Goal: Contribute content: Contribute content

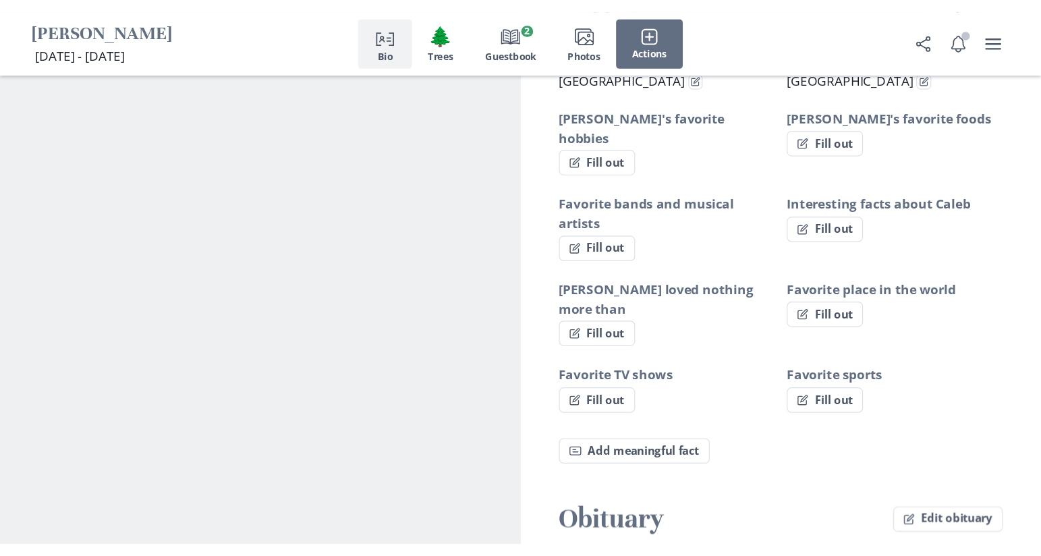
scroll to position [1069, 0]
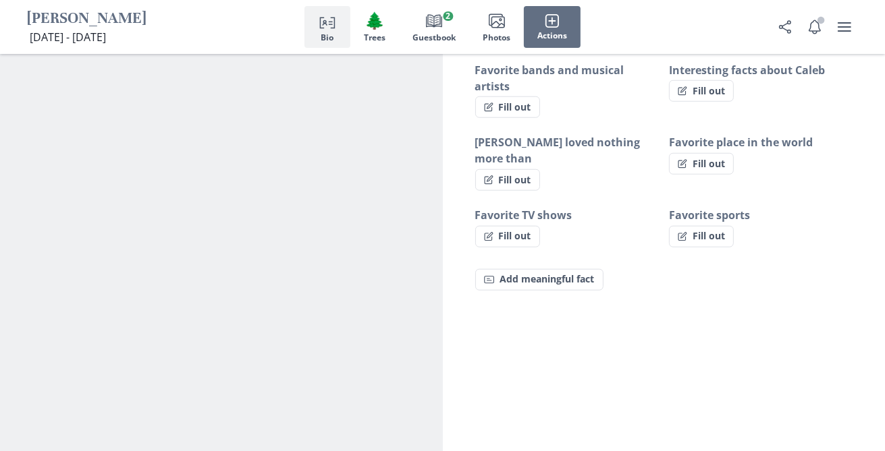
click at [787, 327] on button "Edit obituary" at bounding box center [805, 338] width 93 height 22
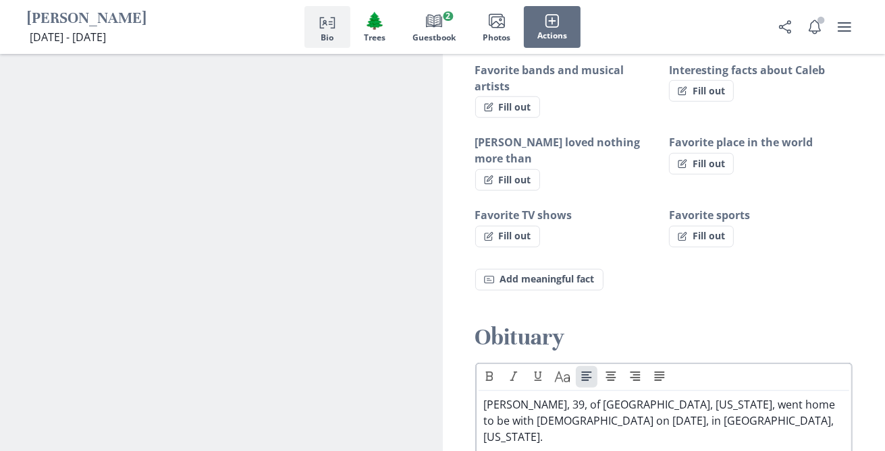
click at [535, 397] on p "[PERSON_NAME], 39, of [GEOGRAPHIC_DATA], [US_STATE], went home to be with [DEMO…" at bounding box center [664, 421] width 360 height 49
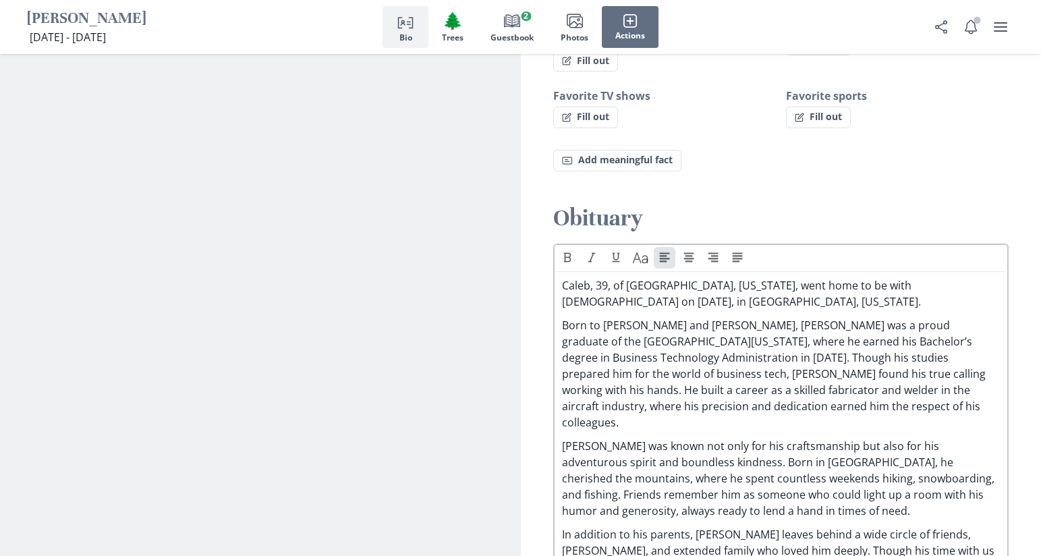
click at [562, 277] on p "Caleb, 39, of [GEOGRAPHIC_DATA], [US_STATE], went home to be with [DEMOGRAPHIC_…" at bounding box center [781, 293] width 439 height 32
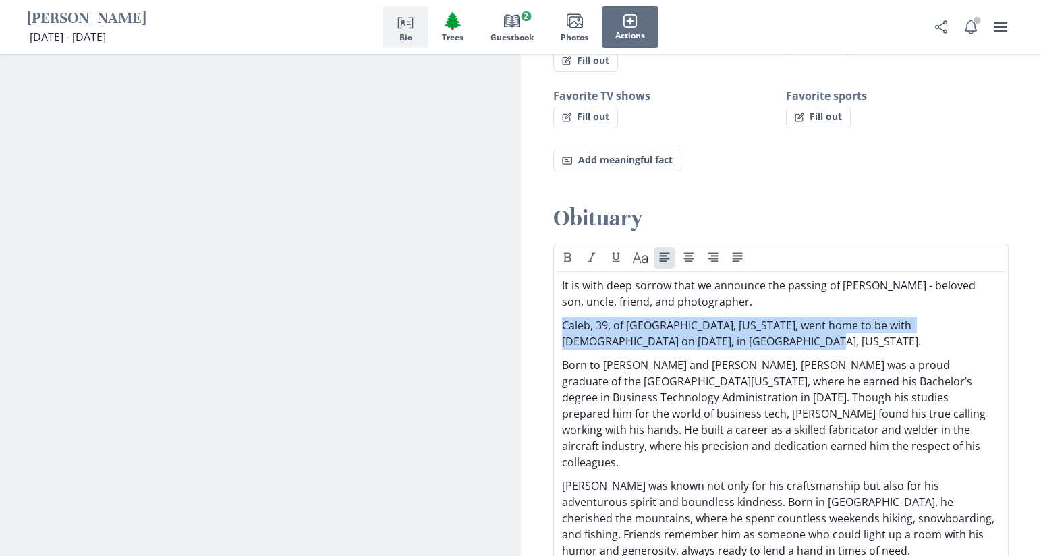
drag, startPoint x: 720, startPoint y: 302, endPoint x: 529, endPoint y: 292, distance: 191.2
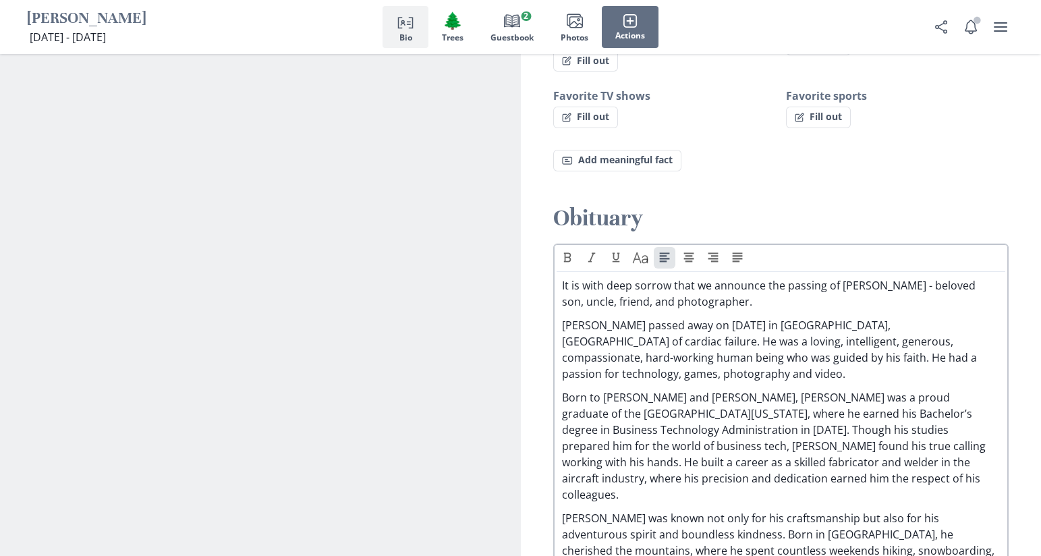
click at [856, 323] on p "[PERSON_NAME] passed away on [DATE] in [GEOGRAPHIC_DATA], [GEOGRAPHIC_DATA] of …" at bounding box center [781, 349] width 439 height 65
click at [756, 389] on p "Born to [PERSON_NAME] and [PERSON_NAME], [PERSON_NAME] was a proud graduate of …" at bounding box center [781, 445] width 439 height 113
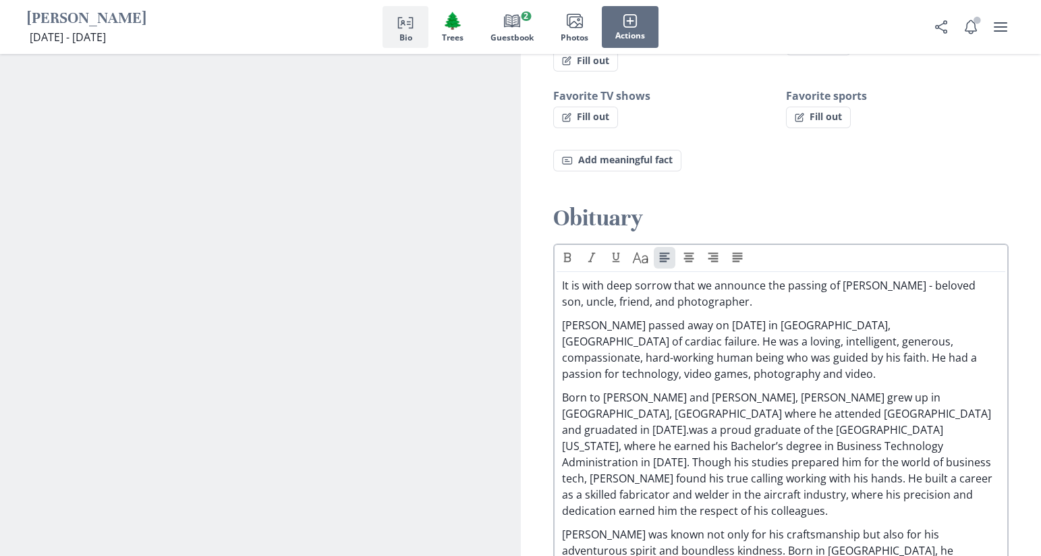
click at [770, 389] on p "Born to [PERSON_NAME] and [PERSON_NAME], [PERSON_NAME] grew up in [GEOGRAPHIC_D…" at bounding box center [781, 454] width 439 height 130
click at [681, 389] on p "Born to [PERSON_NAME] and [PERSON_NAME], [PERSON_NAME] grew up in [GEOGRAPHIC_D…" at bounding box center [781, 454] width 439 height 130
click at [784, 389] on p "Born to [PERSON_NAME] and [PERSON_NAME], [PERSON_NAME] grew up in [GEOGRAPHIC_D…" at bounding box center [781, 454] width 439 height 130
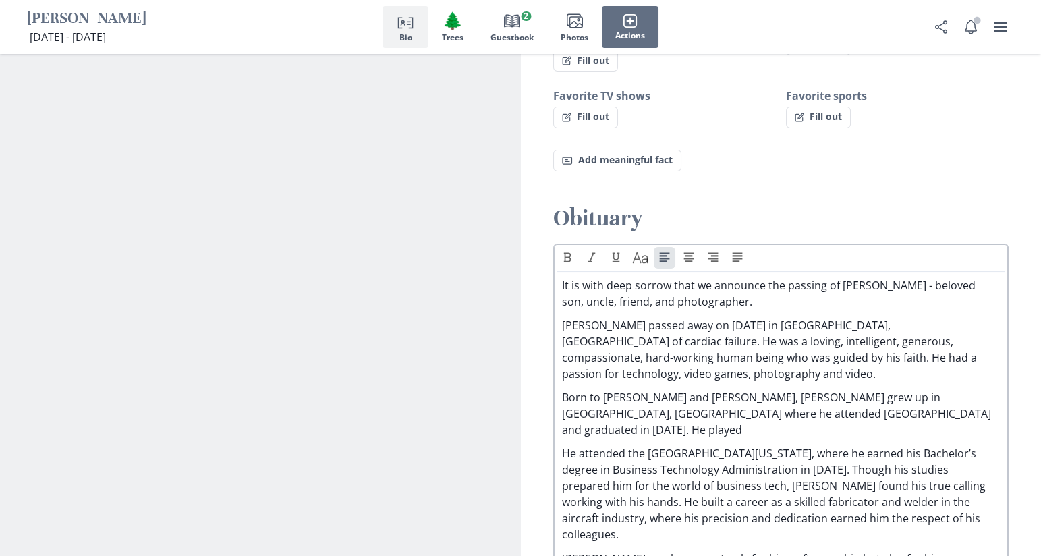
click at [884, 445] on p "He attended the [GEOGRAPHIC_DATA][US_STATE], where he earned his Bachelor’s deg…" at bounding box center [781, 493] width 439 height 97
click at [852, 389] on p "Born to [PERSON_NAME] and [PERSON_NAME], [PERSON_NAME] grew up in [GEOGRAPHIC_D…" at bounding box center [781, 413] width 439 height 49
drag, startPoint x: 787, startPoint y: 379, endPoint x: 848, endPoint y: 381, distance: 61.5
click at [848, 389] on p "Born to [PERSON_NAME] and [PERSON_NAME], [PERSON_NAME] grew up in [GEOGRAPHIC_D…" at bounding box center [781, 413] width 439 height 49
click at [833, 445] on p "He attended the [GEOGRAPHIC_DATA][US_STATE], where he earned his Bachelor’s deg…" at bounding box center [781, 493] width 439 height 97
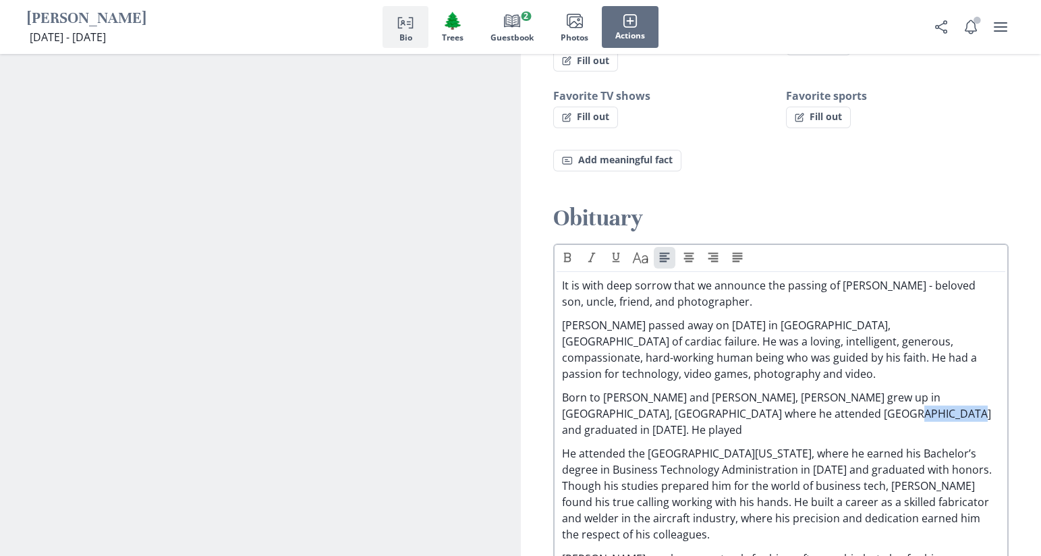
drag, startPoint x: 788, startPoint y: 372, endPoint x: 868, endPoint y: 379, distance: 79.9
click at [868, 389] on p "Born to [PERSON_NAME] and [PERSON_NAME], [PERSON_NAME] grew up in [GEOGRAPHIC_D…" at bounding box center [781, 413] width 439 height 49
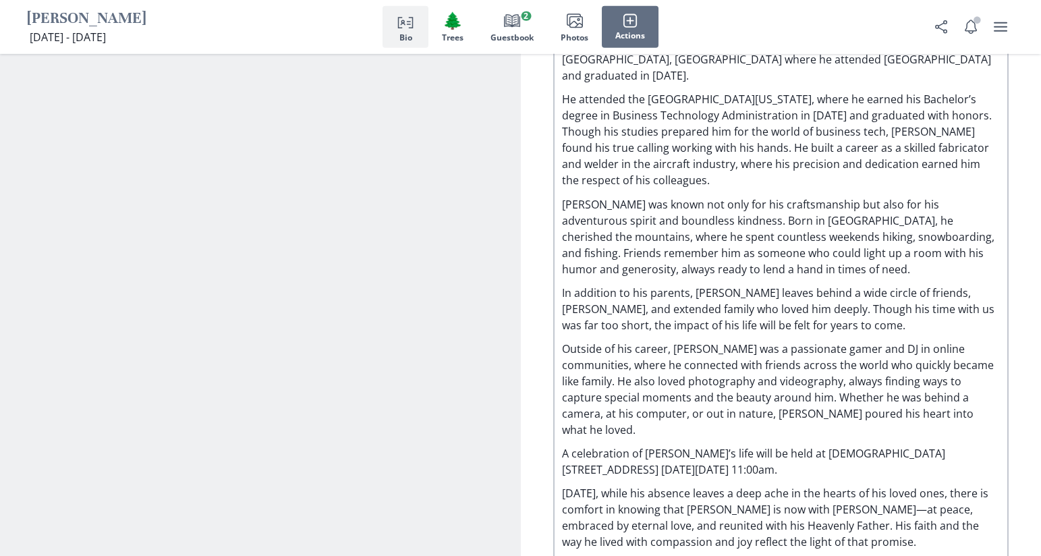
scroll to position [1496, 0]
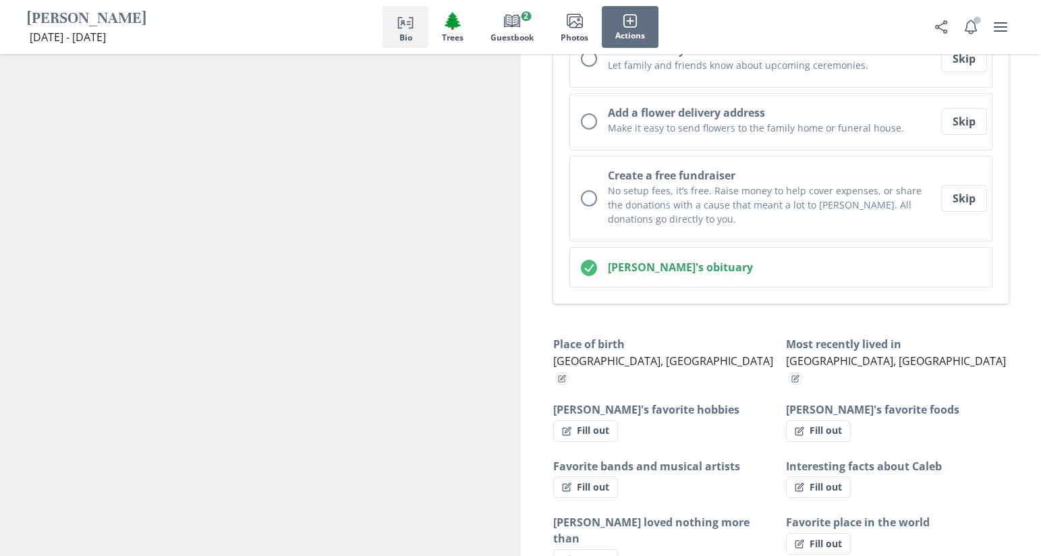
scroll to position [926, 0]
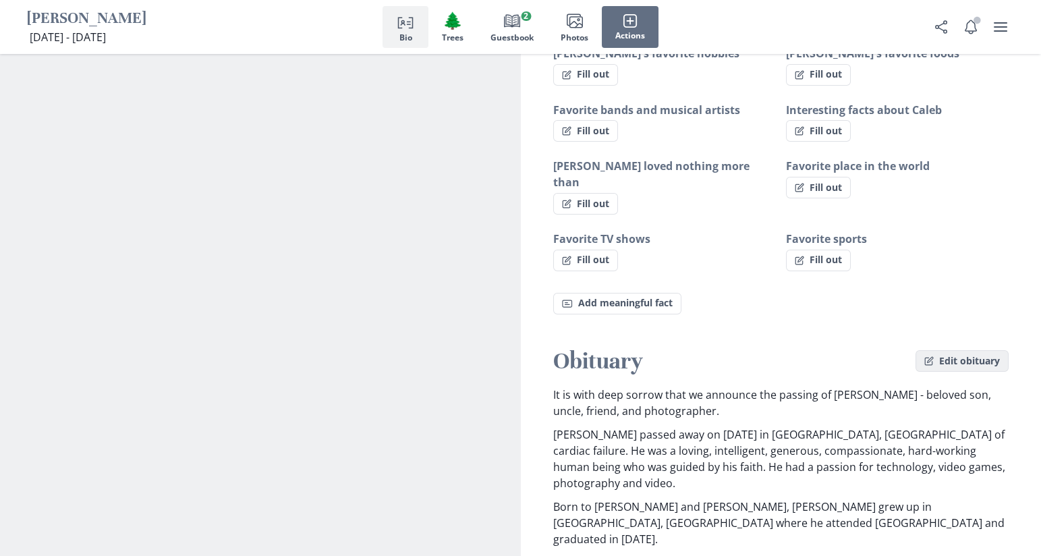
click at [884, 350] on button "Edit obituary" at bounding box center [962, 361] width 93 height 22
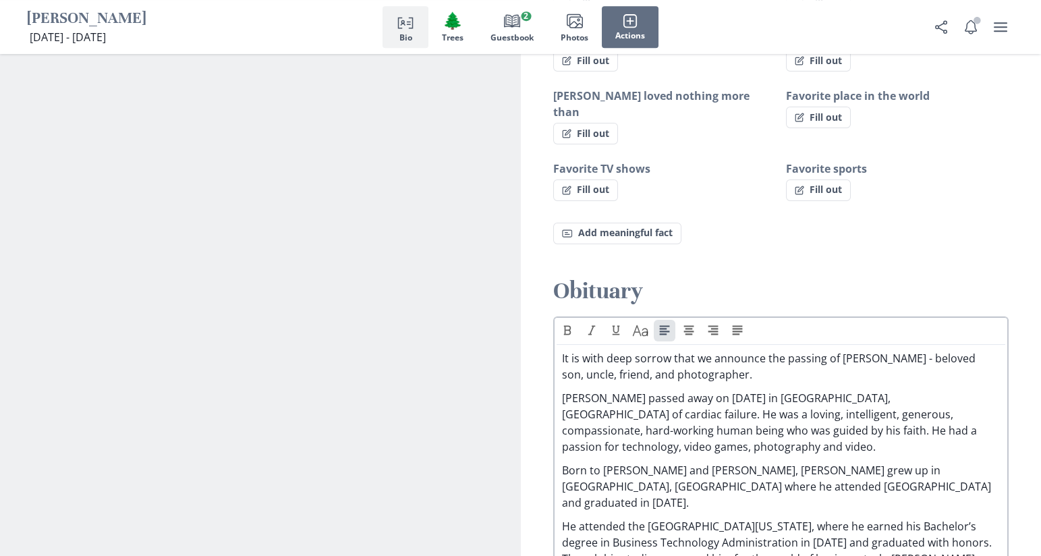
scroll to position [997, 0]
click at [598, 349] on p "It is with deep sorrow that we announce the passing of [PERSON_NAME] - beloved …" at bounding box center [781, 365] width 439 height 32
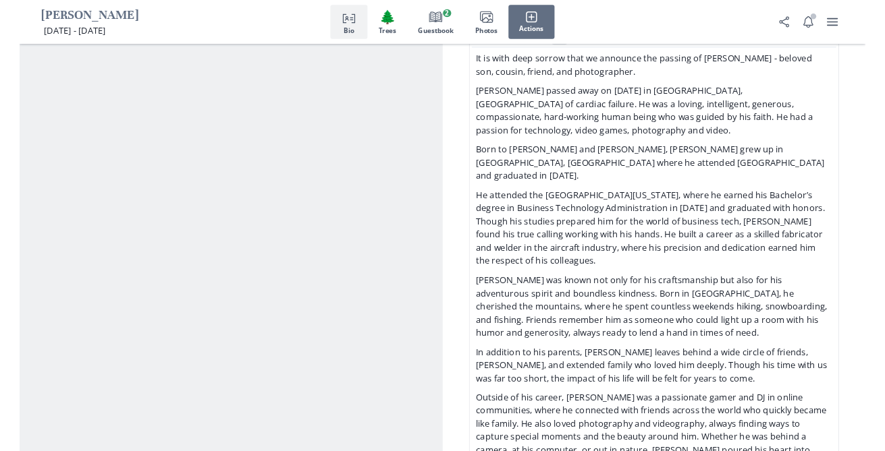
scroll to position [1710, 0]
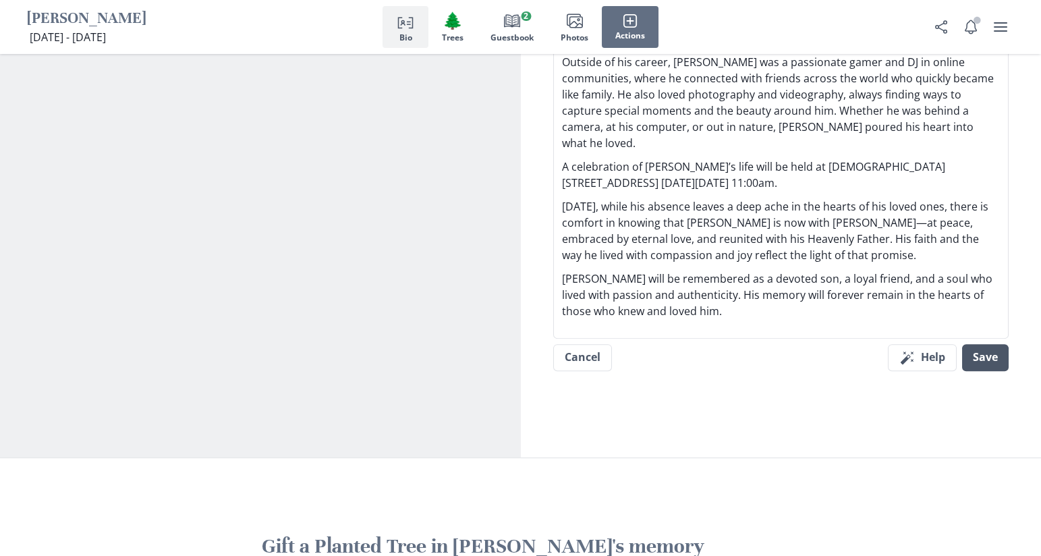
click at [884, 344] on button "Save" at bounding box center [985, 357] width 47 height 27
